Goal: Use online tool/utility: Utilize a website feature to perform a specific function

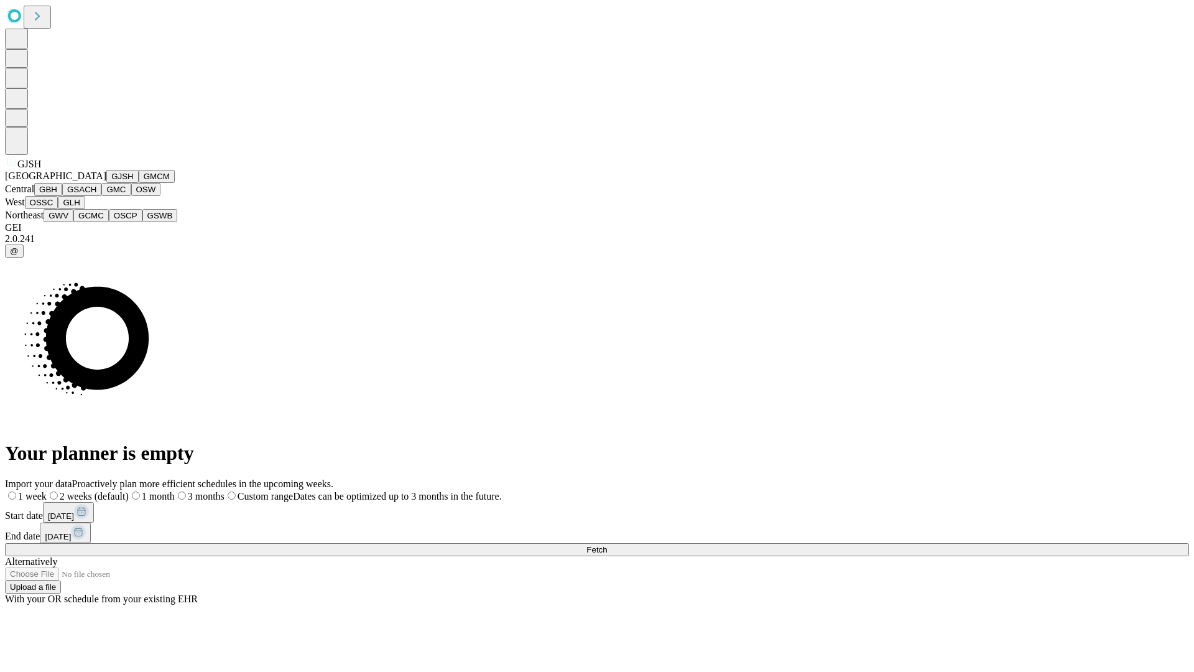
click at [106, 183] on button "GJSH" at bounding box center [122, 176] width 32 height 13
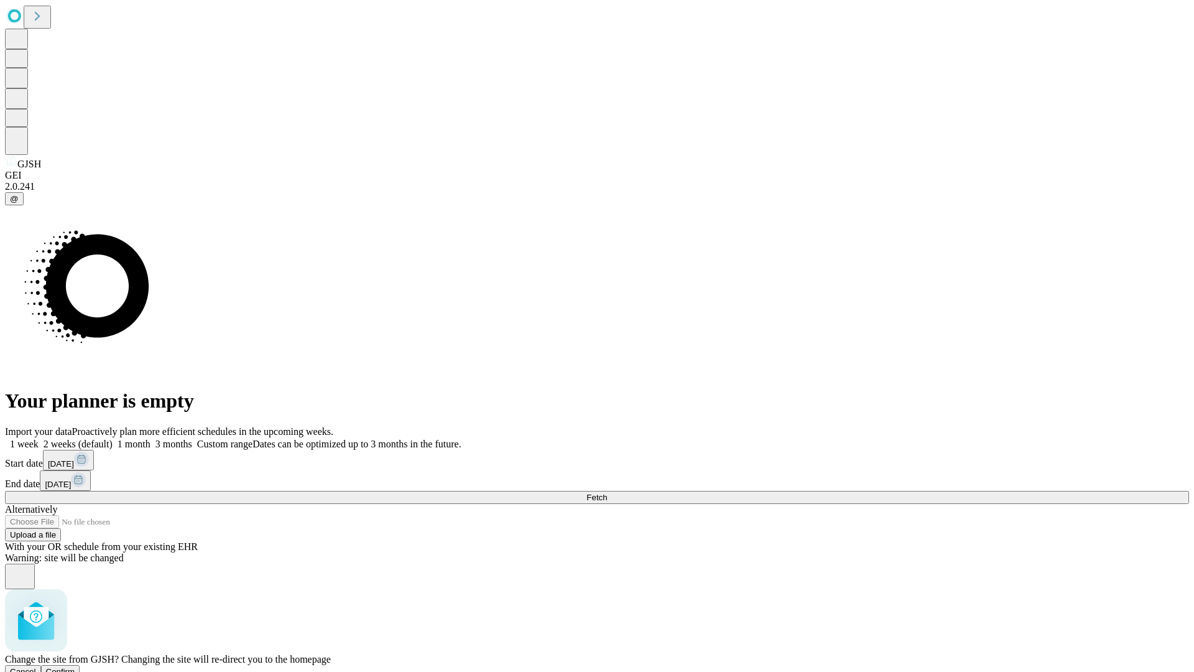
click at [75, 667] on span "Confirm" at bounding box center [60, 671] width 29 height 9
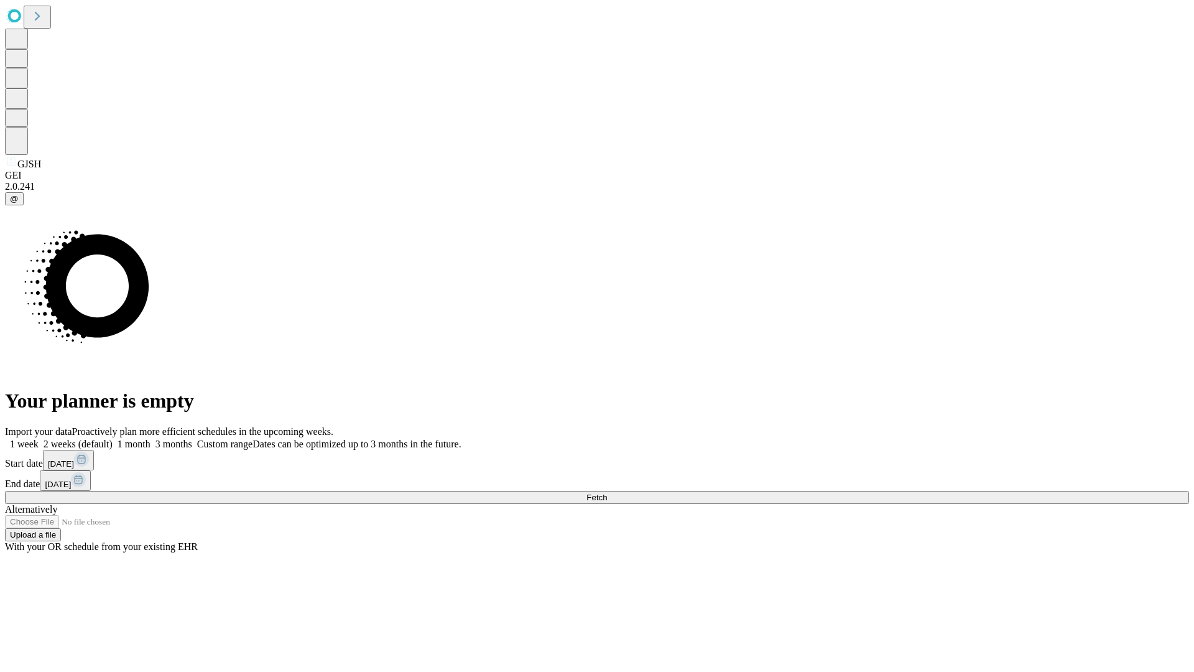
click at [150, 438] on label "1 month" at bounding box center [132, 443] width 38 height 11
click at [607, 493] on span "Fetch" at bounding box center [596, 497] width 21 height 9
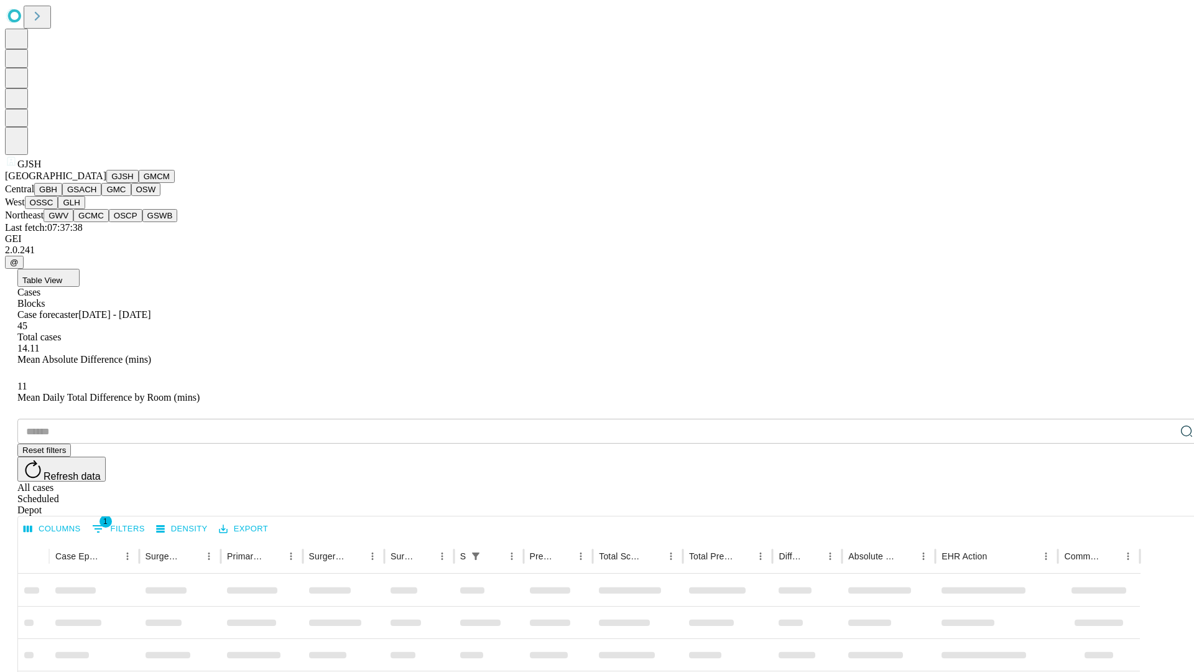
click at [139, 183] on button "GMCM" at bounding box center [157, 176] width 36 height 13
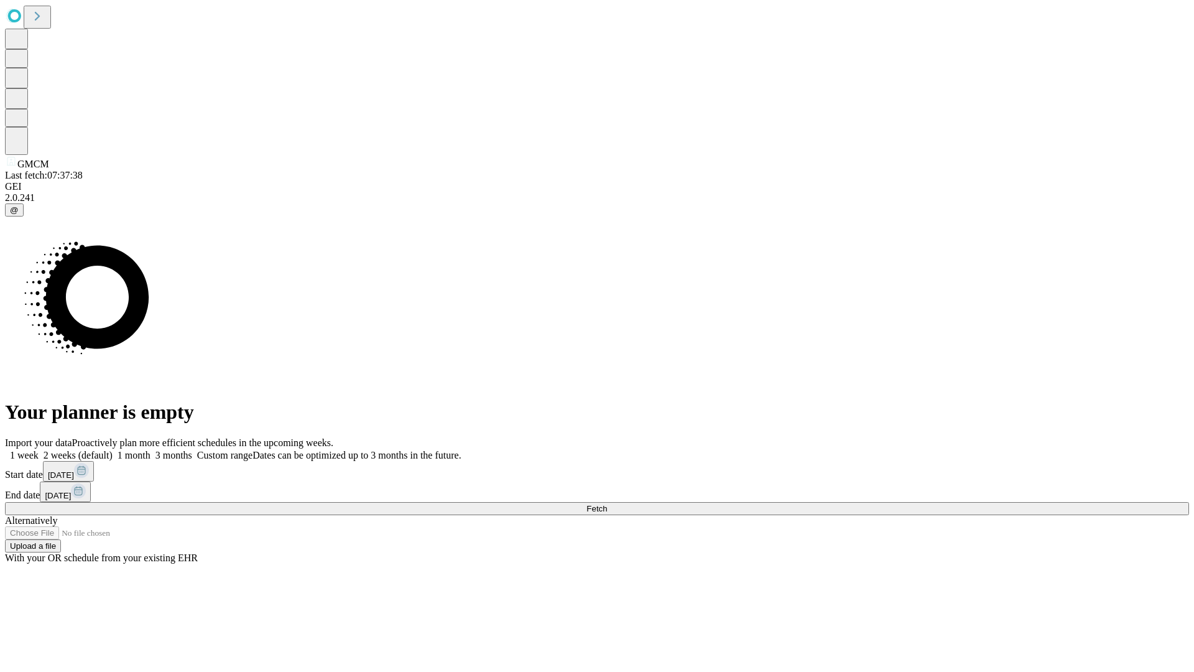
click at [607, 504] on span "Fetch" at bounding box center [596, 508] width 21 height 9
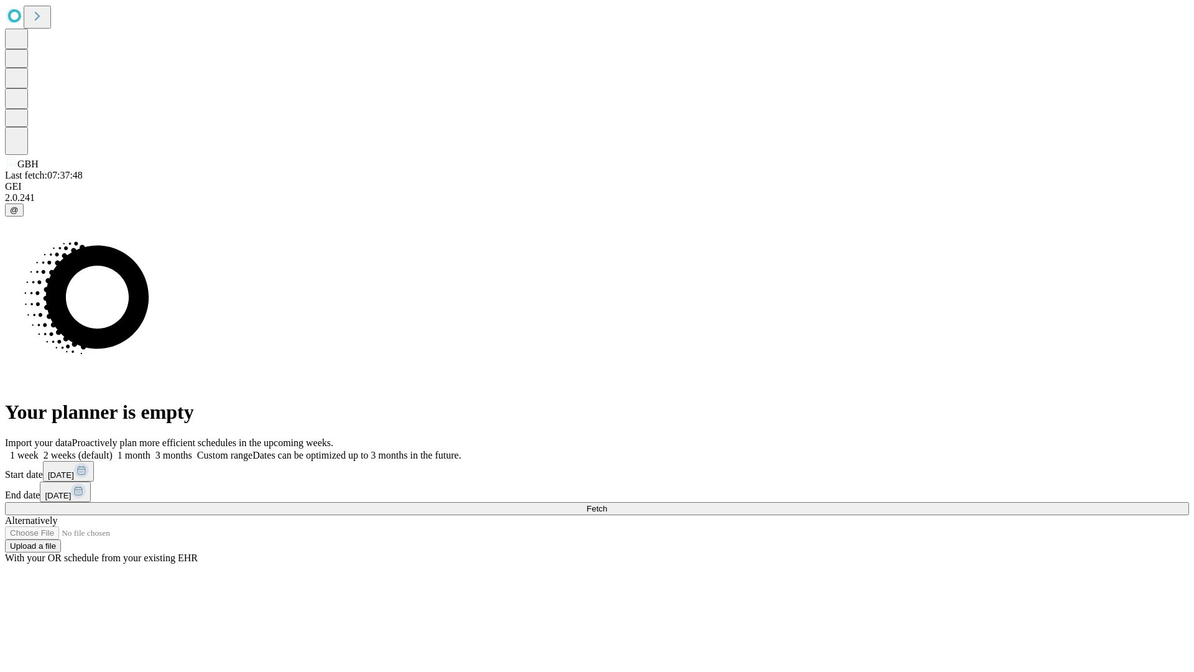
click at [150, 450] on label "1 month" at bounding box center [132, 455] width 38 height 11
click at [607, 504] on span "Fetch" at bounding box center [596, 508] width 21 height 9
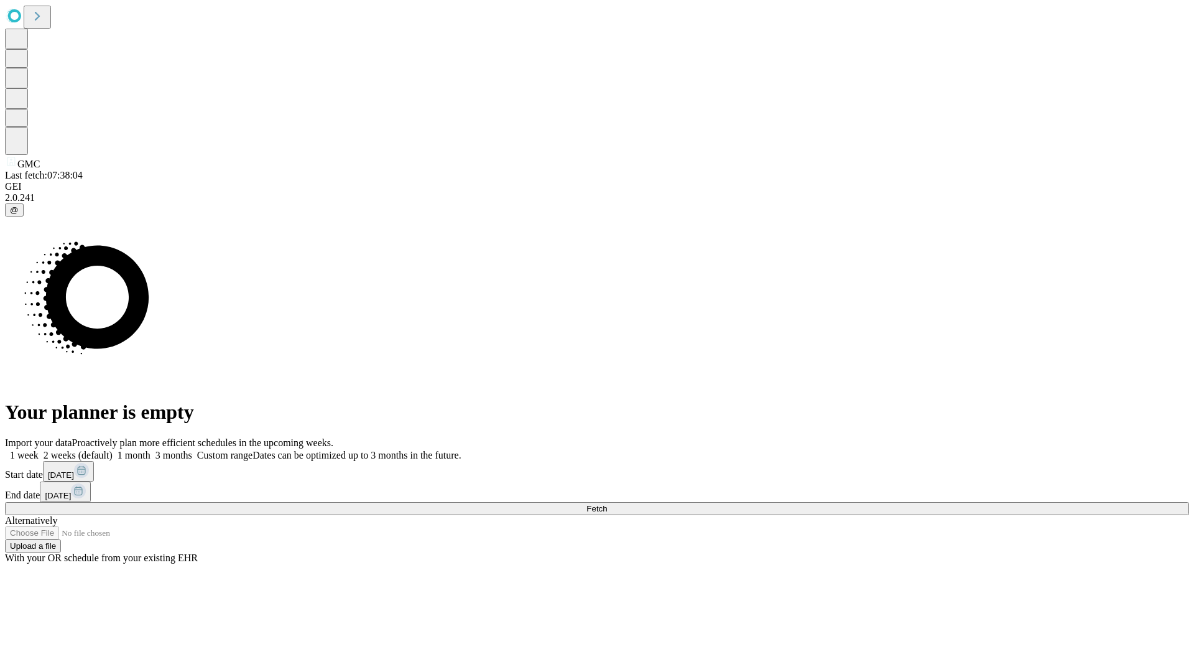
click at [150, 450] on label "1 month" at bounding box center [132, 455] width 38 height 11
click at [607, 504] on span "Fetch" at bounding box center [596, 508] width 21 height 9
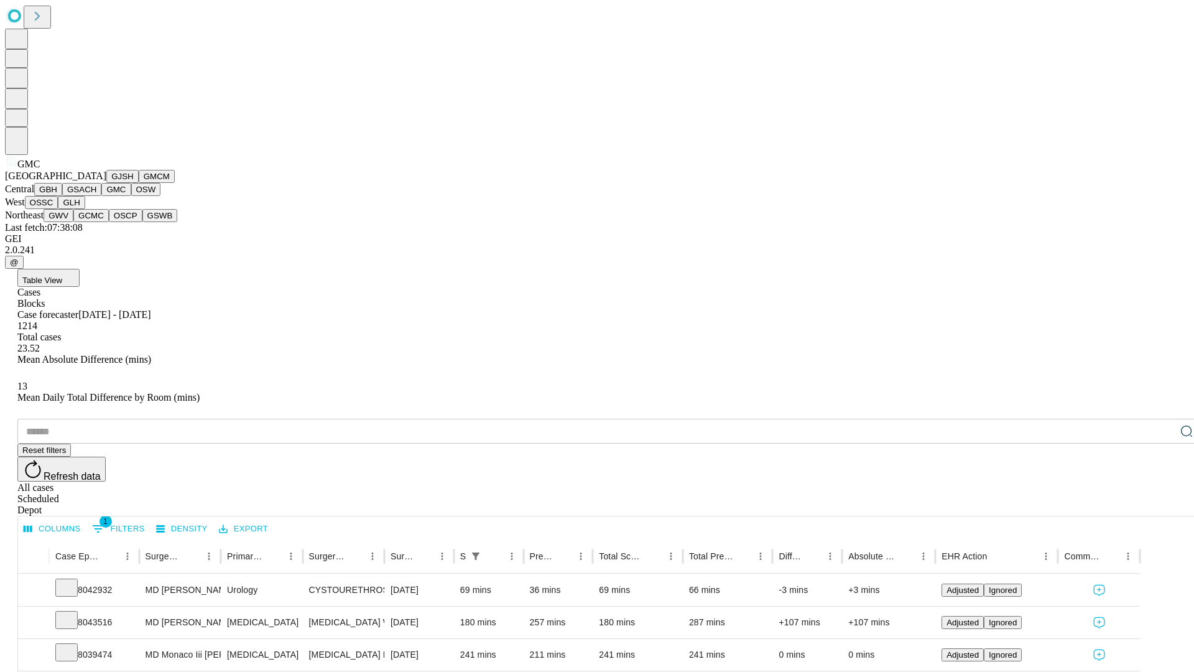
click at [131, 196] on button "OSW" at bounding box center [146, 189] width 30 height 13
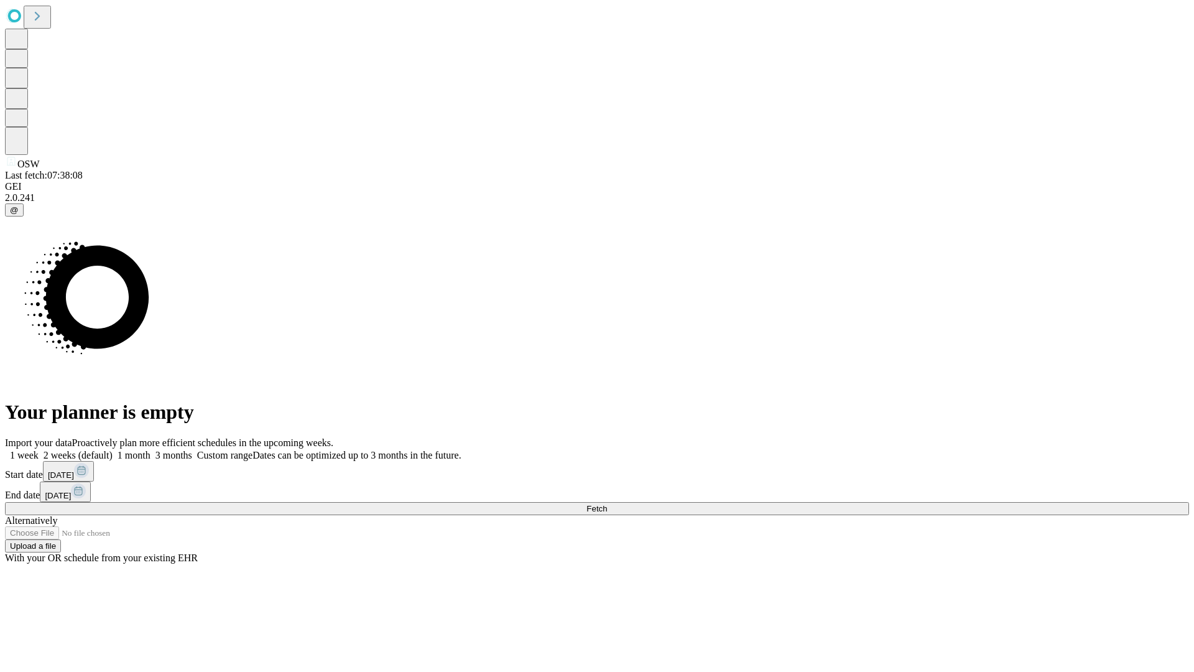
click at [150, 450] on label "1 month" at bounding box center [132, 455] width 38 height 11
click at [607, 504] on span "Fetch" at bounding box center [596, 508] width 21 height 9
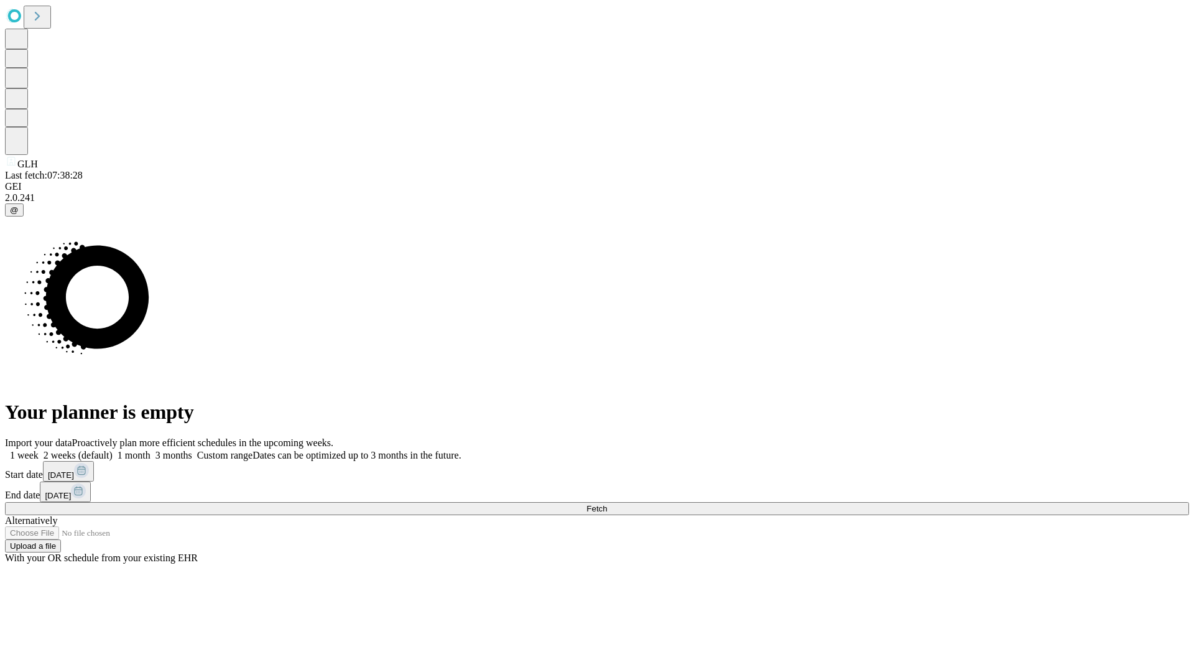
click at [150, 450] on label "1 month" at bounding box center [132, 455] width 38 height 11
click at [607, 504] on span "Fetch" at bounding box center [596, 508] width 21 height 9
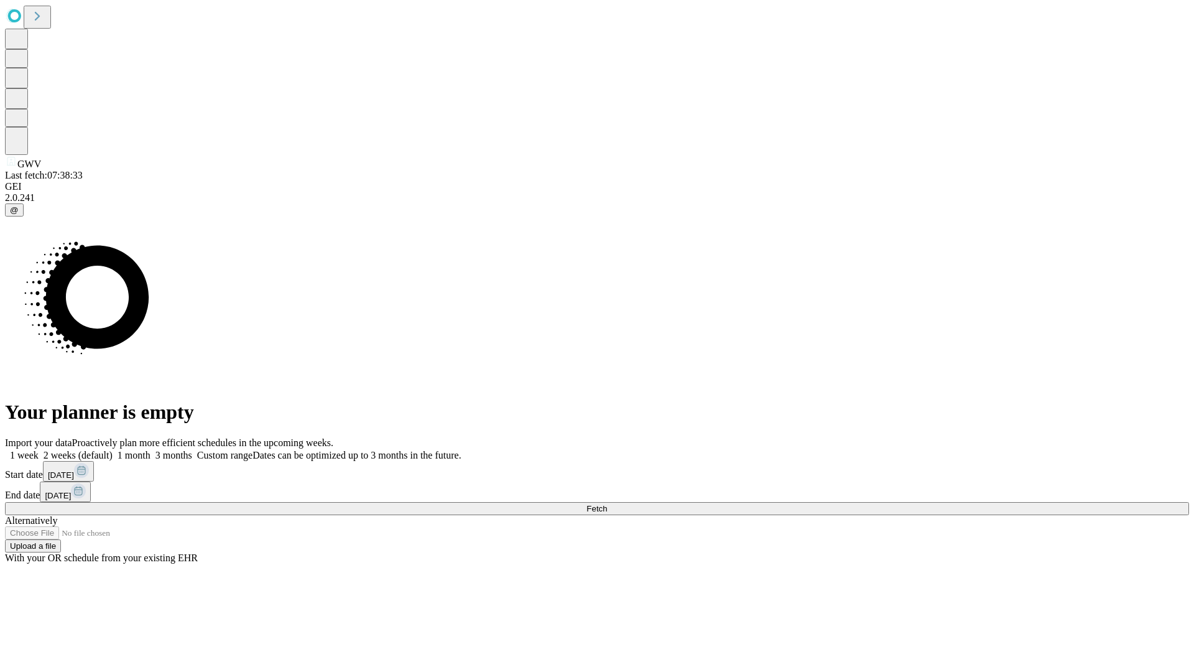
click at [150, 450] on label "1 month" at bounding box center [132, 455] width 38 height 11
click at [607, 504] on span "Fetch" at bounding box center [596, 508] width 21 height 9
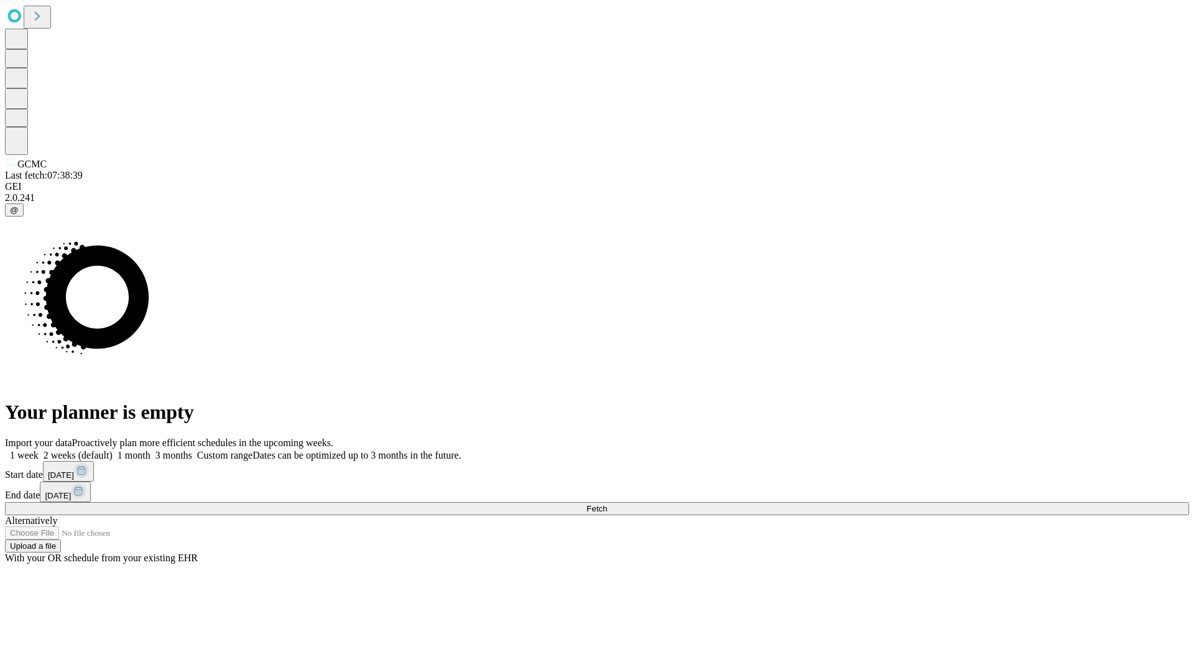
click at [150, 450] on label "1 month" at bounding box center [132, 455] width 38 height 11
click at [607, 504] on span "Fetch" at bounding box center [596, 508] width 21 height 9
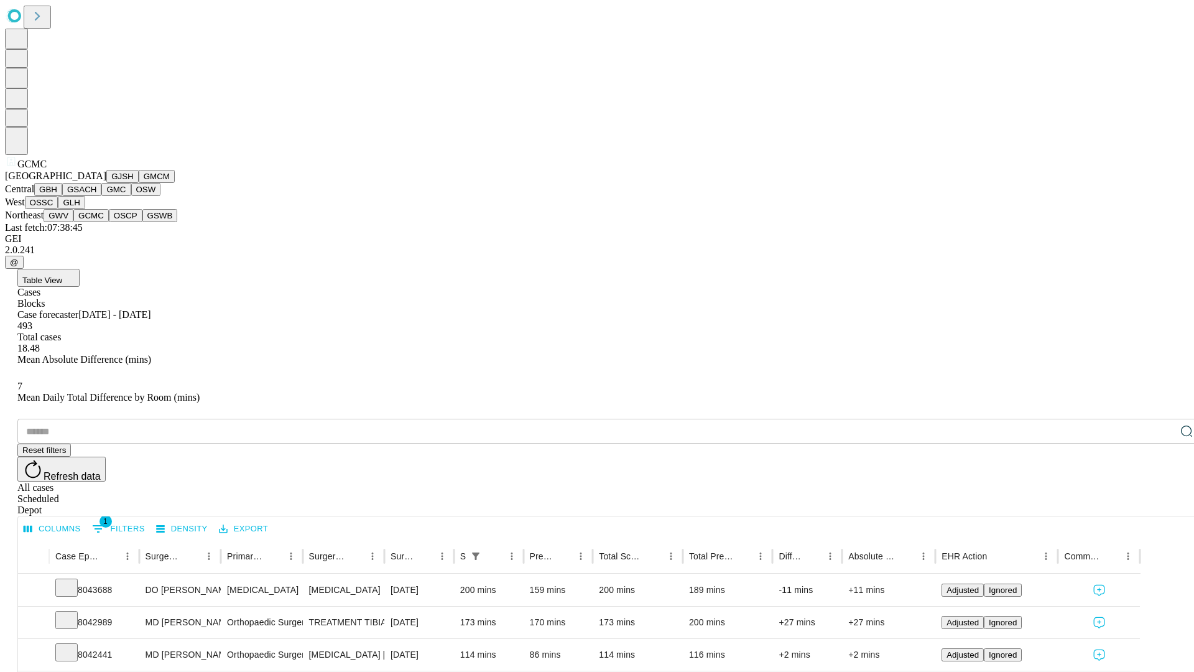
click at [109, 222] on button "OSCP" at bounding box center [126, 215] width 34 height 13
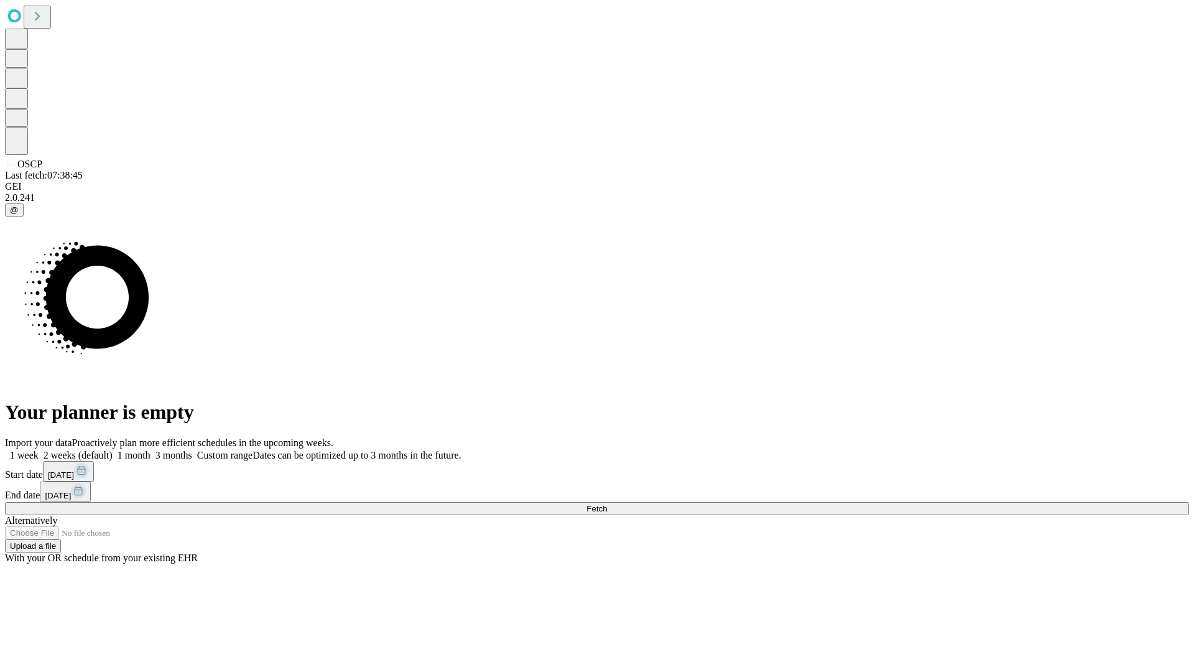
click at [150, 450] on label "1 month" at bounding box center [132, 455] width 38 height 11
click at [607, 504] on span "Fetch" at bounding box center [596, 508] width 21 height 9
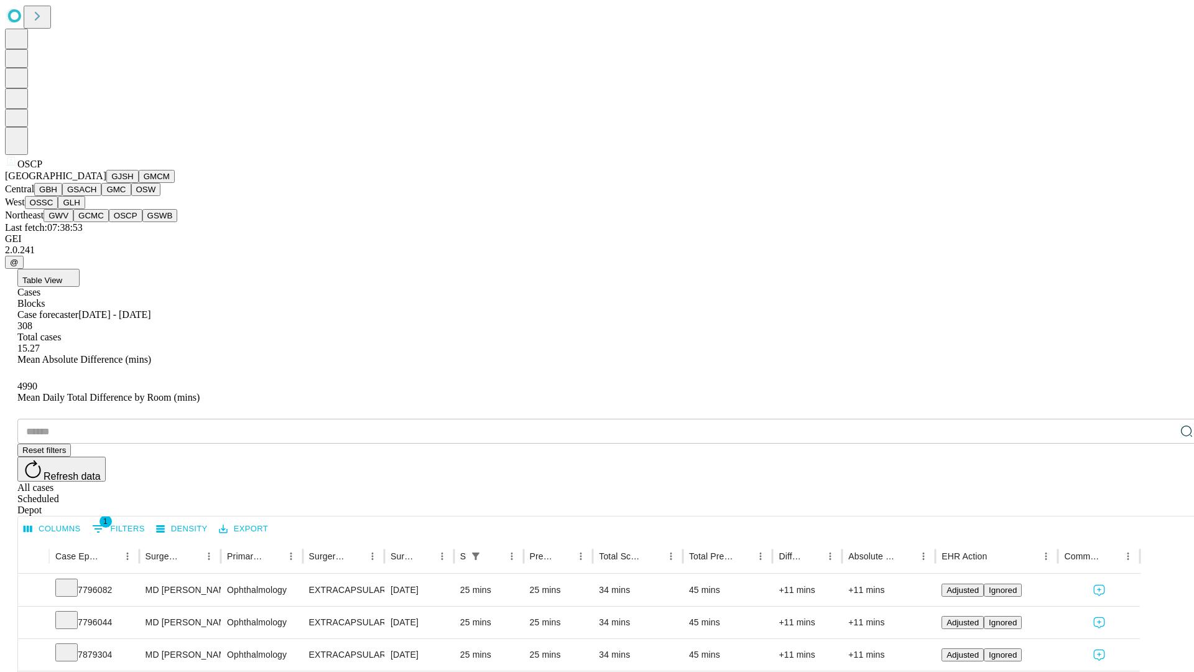
click at [142, 222] on button "GSWB" at bounding box center [159, 215] width 35 height 13
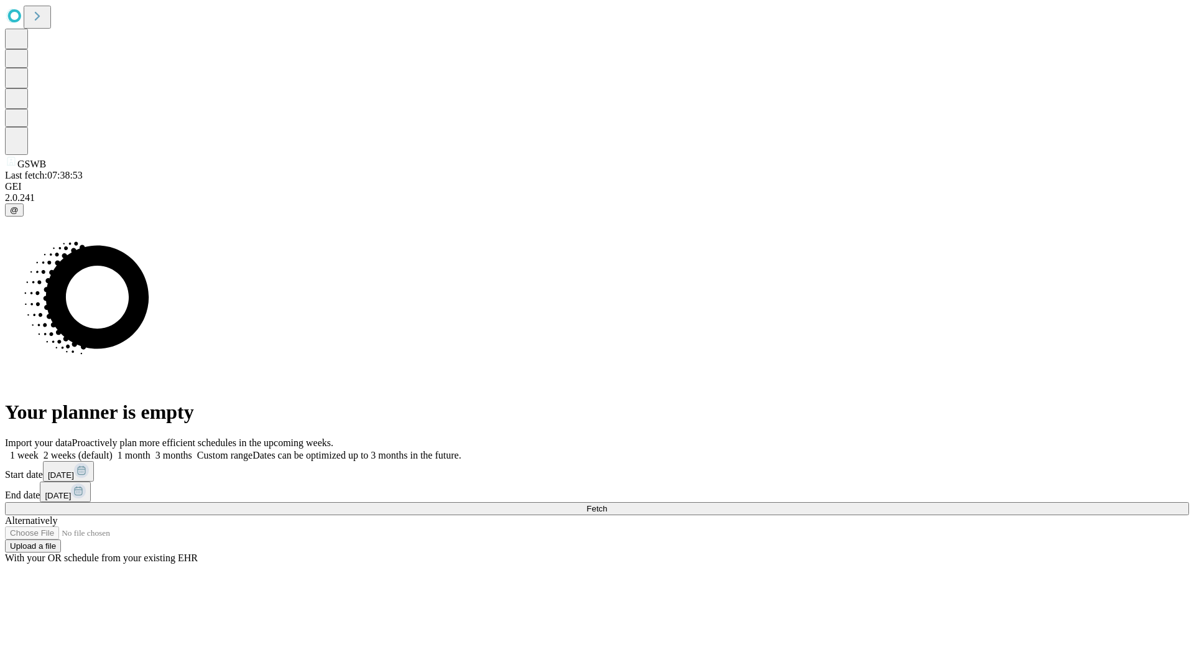
click at [150, 450] on label "1 month" at bounding box center [132, 455] width 38 height 11
click at [607, 504] on span "Fetch" at bounding box center [596, 508] width 21 height 9
